Goal: Task Accomplishment & Management: Use online tool/utility

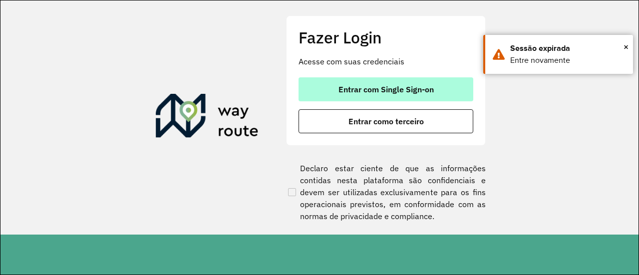
click at [442, 86] on button "Entrar com Single Sign-on" at bounding box center [386, 89] width 175 height 24
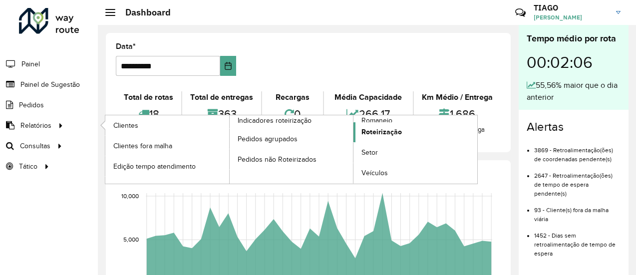
click at [394, 132] on span "Roteirização" at bounding box center [382, 132] width 40 height 10
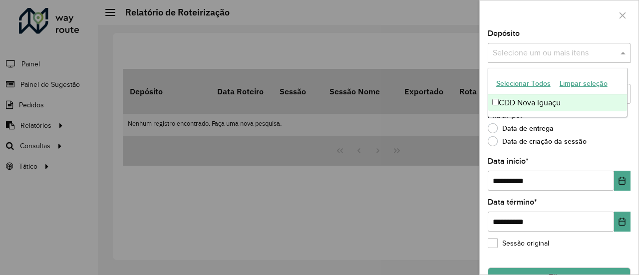
click at [521, 52] on input "text" at bounding box center [555, 53] width 128 height 12
click at [532, 102] on div "CDD Nova Iguaçu" at bounding box center [558, 102] width 139 height 17
click at [602, 130] on div "Data de entrega" at bounding box center [559, 131] width 143 height 12
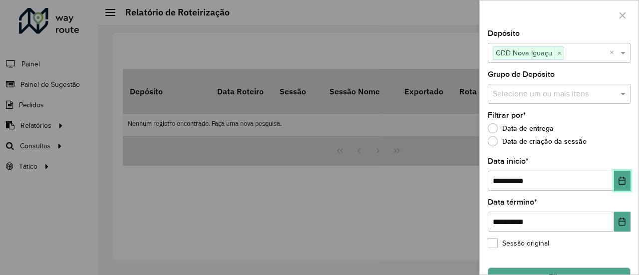
click at [622, 177] on icon "Choose Date" at bounding box center [622, 181] width 8 height 8
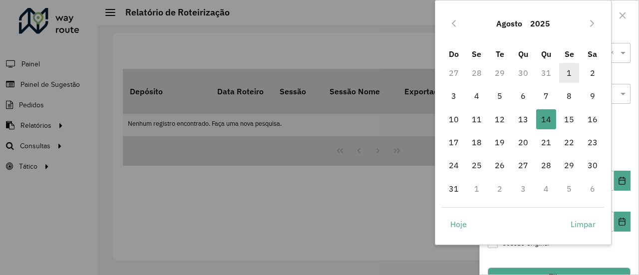
click at [572, 73] on span "1" at bounding box center [569, 73] width 20 height 20
type input "**********"
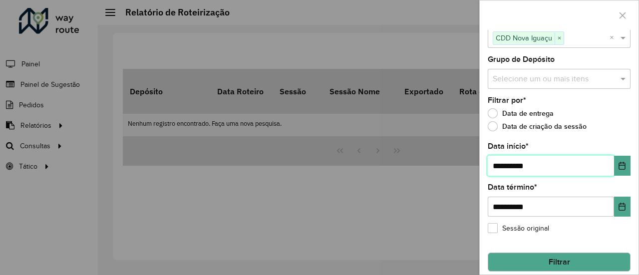
scroll to position [23, 0]
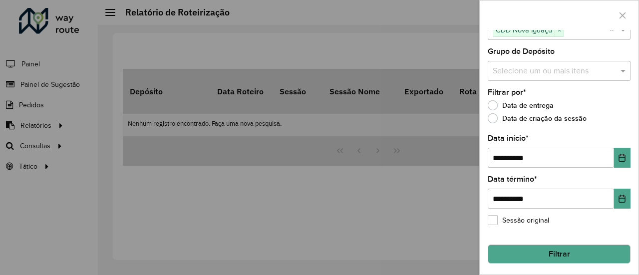
click at [540, 247] on button "Filtrar" at bounding box center [559, 254] width 143 height 19
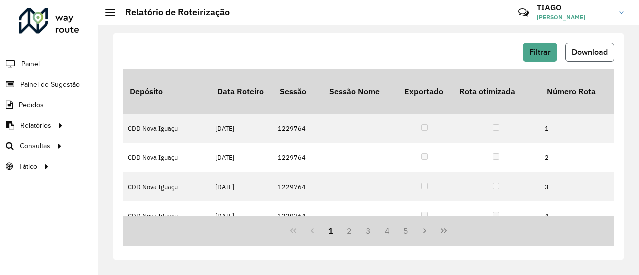
click at [593, 56] on span "Download" at bounding box center [590, 52] width 36 height 8
